Goal: Transaction & Acquisition: Purchase product/service

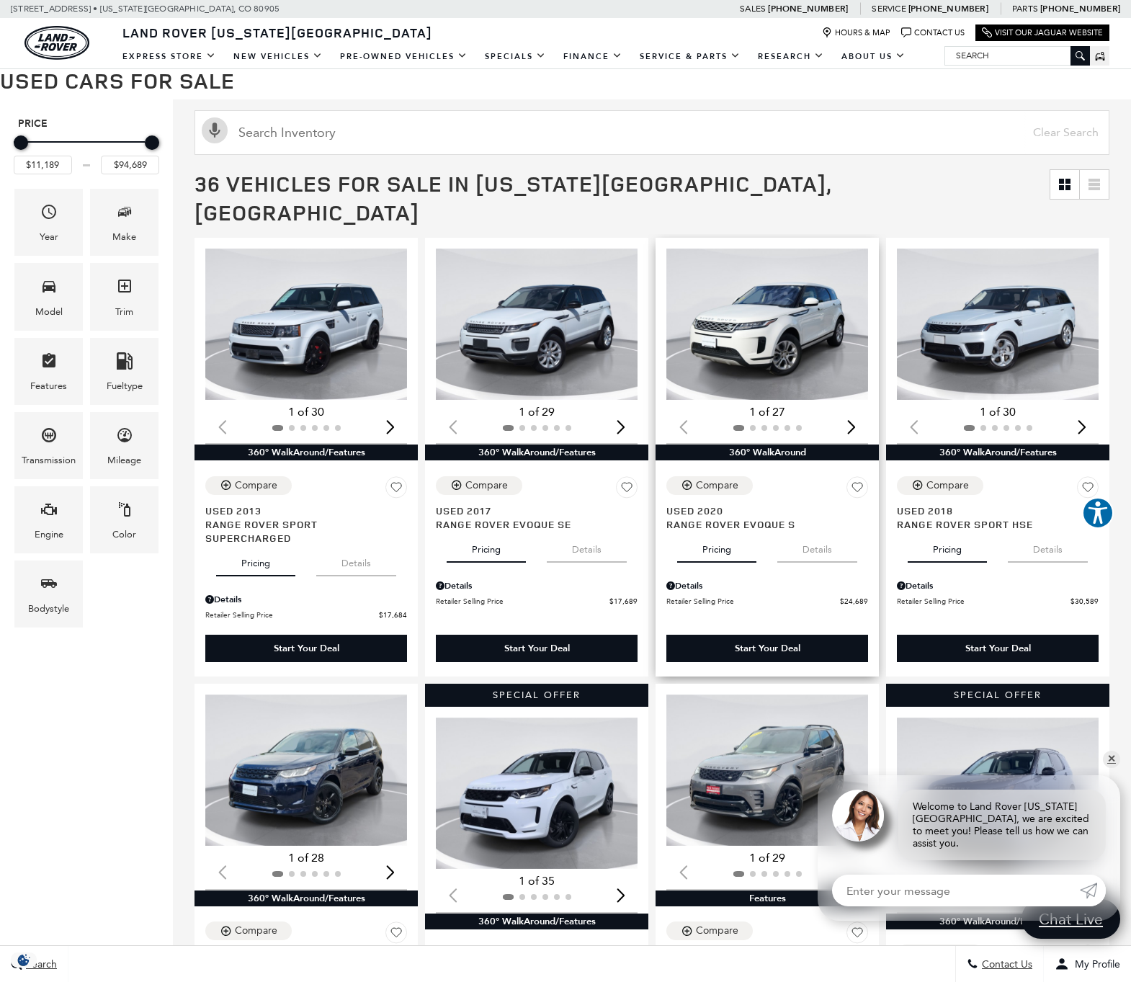
scroll to position [141, 0]
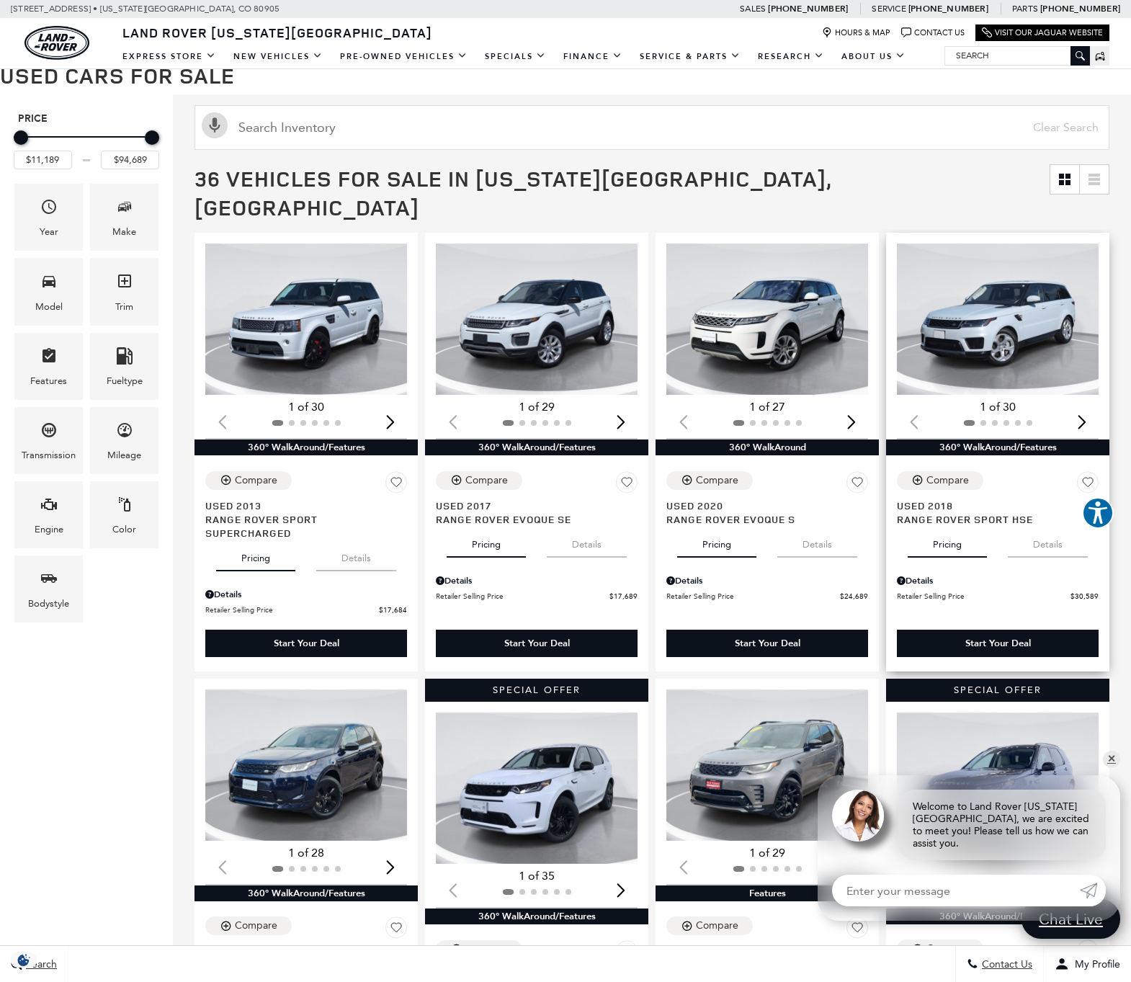
click at [1018, 296] on img "1 / 2" at bounding box center [998, 318] width 202 height 151
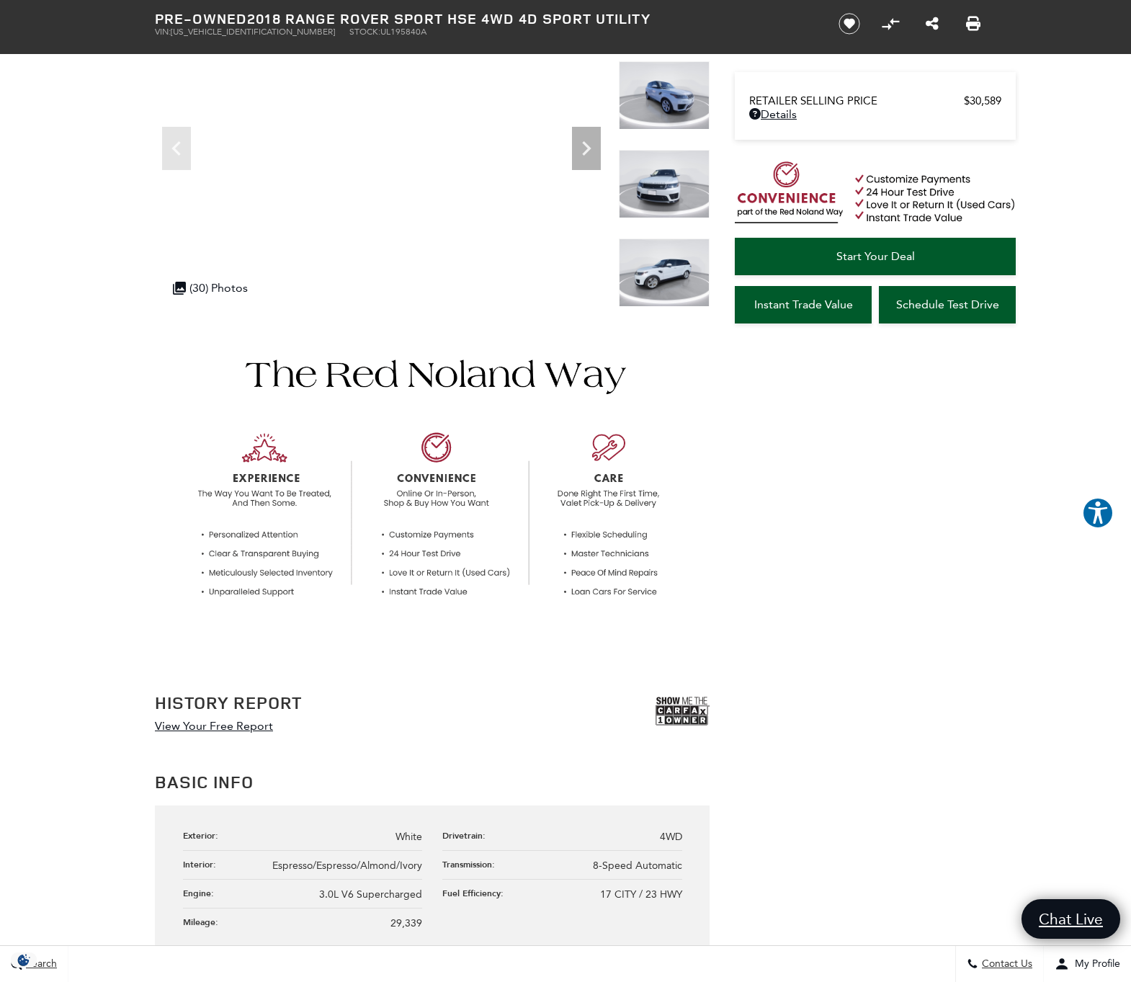
scroll to position [170, 0]
click at [220, 724] on link "View Your Free Report" at bounding box center [214, 724] width 118 height 14
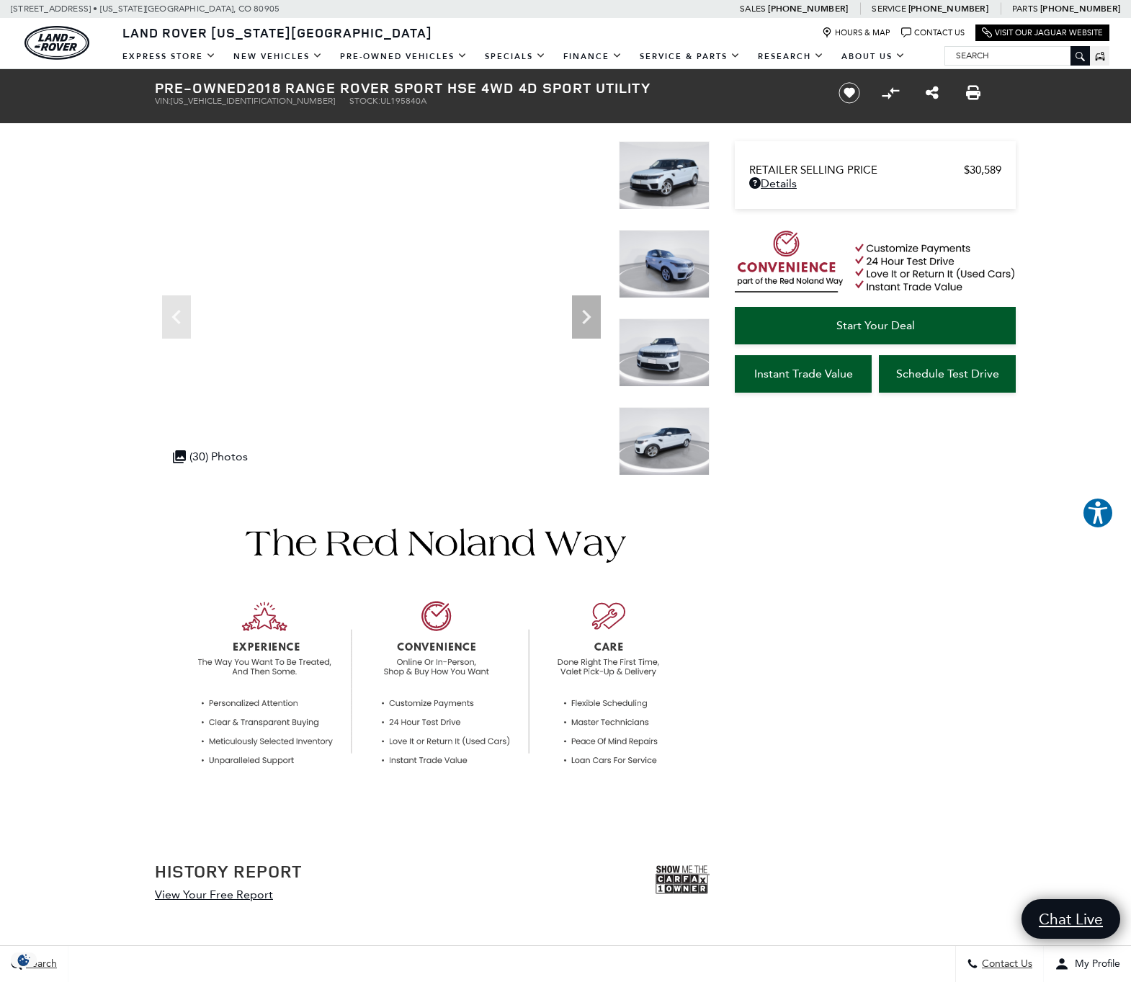
scroll to position [0, 0]
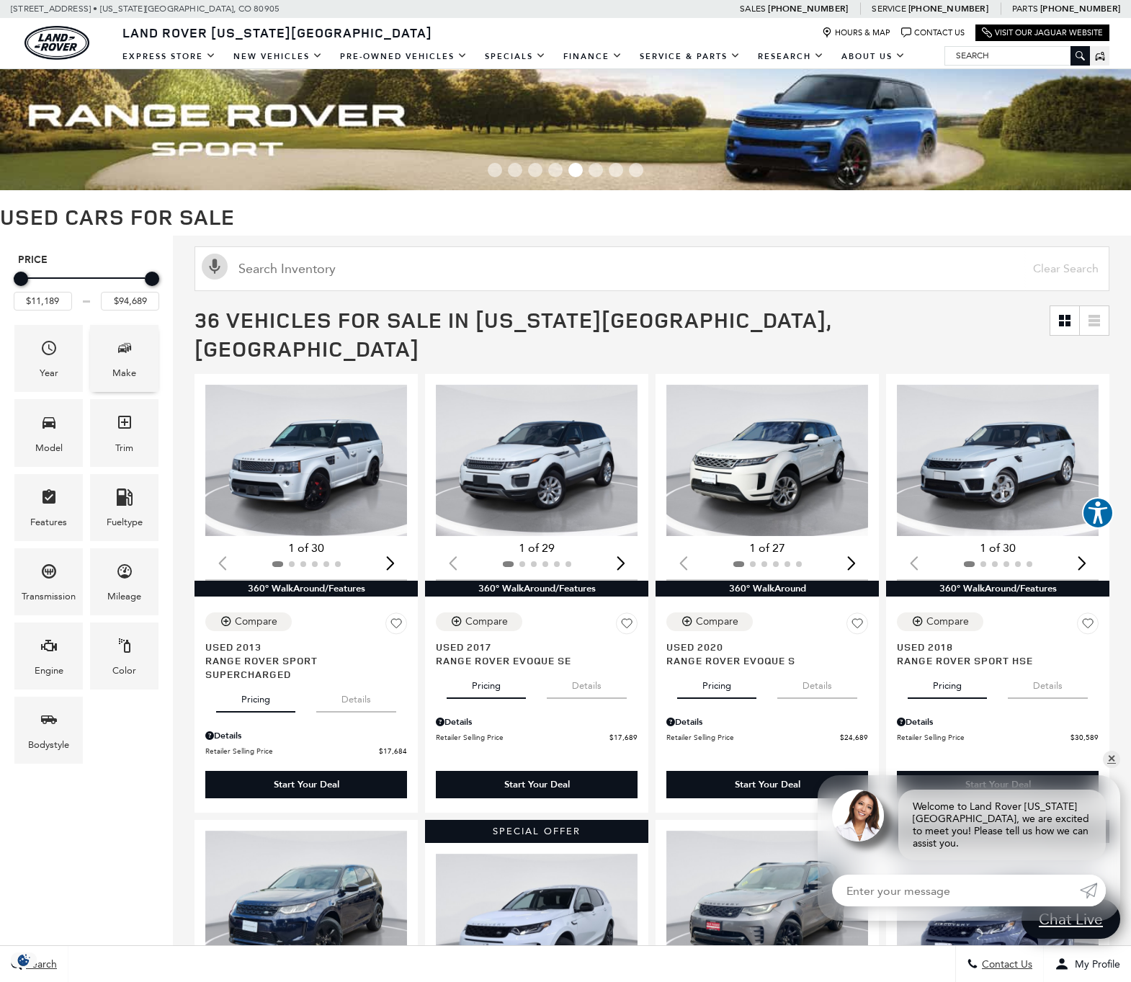
click at [126, 339] on icon "Make" at bounding box center [124, 347] width 17 height 17
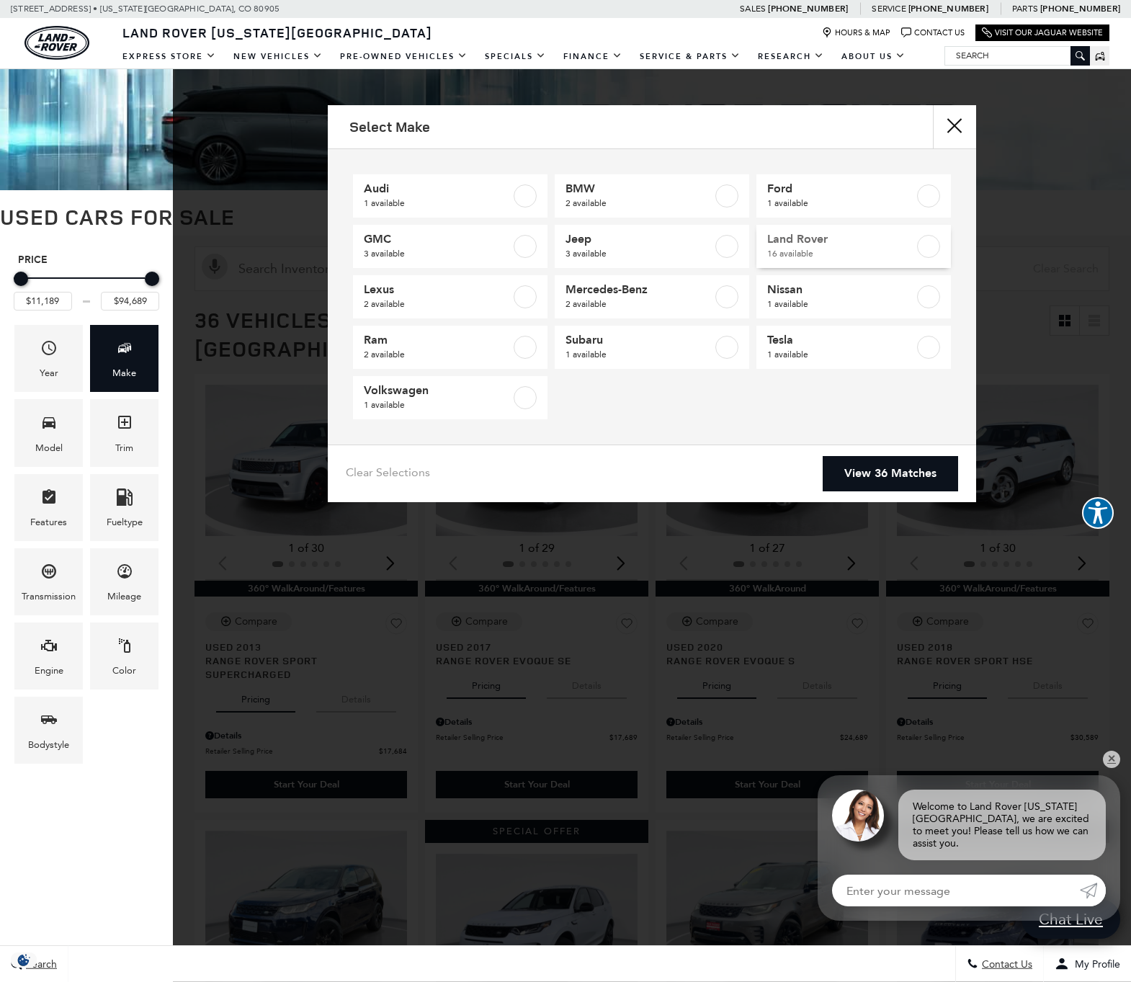
click at [930, 245] on label at bounding box center [928, 246] width 23 height 23
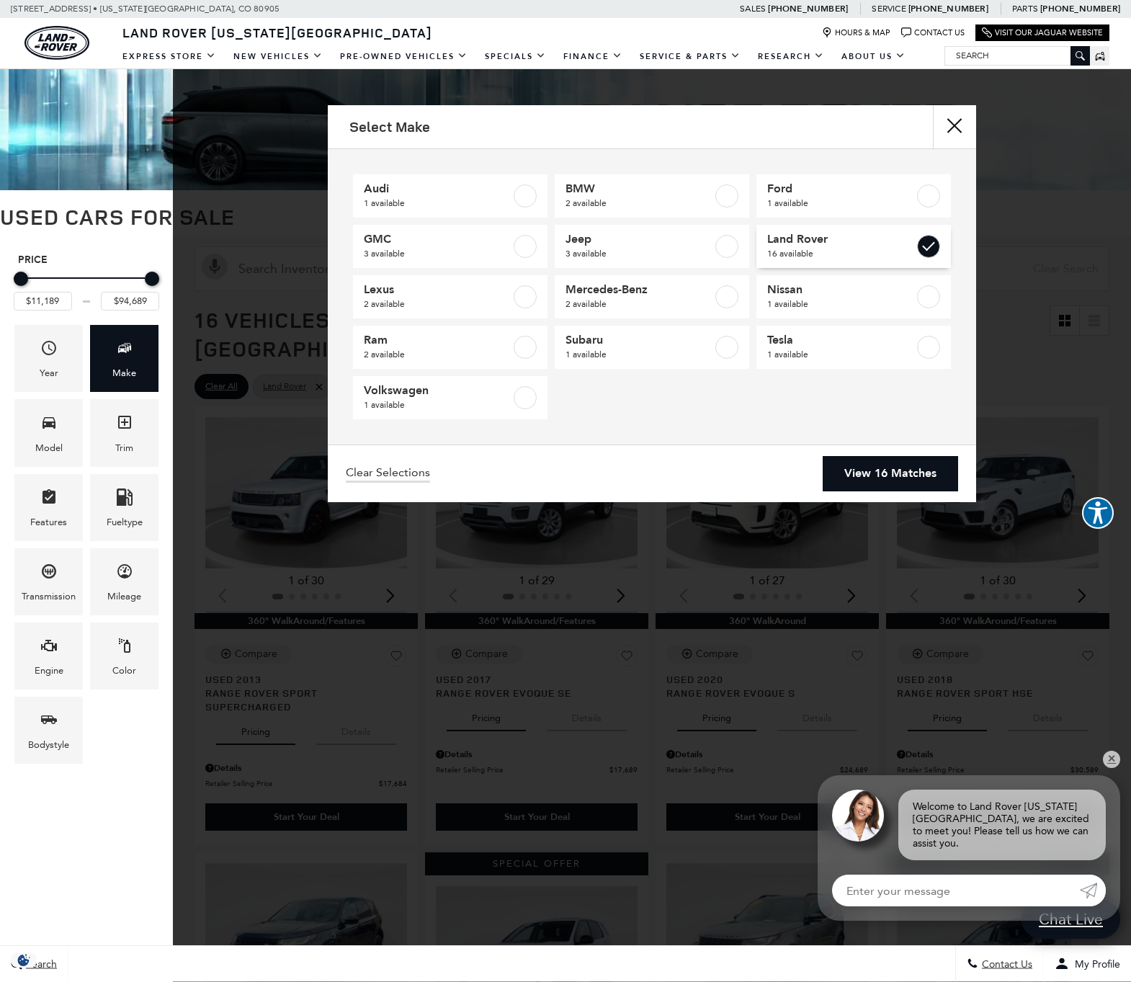
type input "$17,684"
checkbox input "true"
click at [864, 468] on link "View 16 Matches" at bounding box center [890, 473] width 135 height 35
